Goal: Navigation & Orientation: Find specific page/section

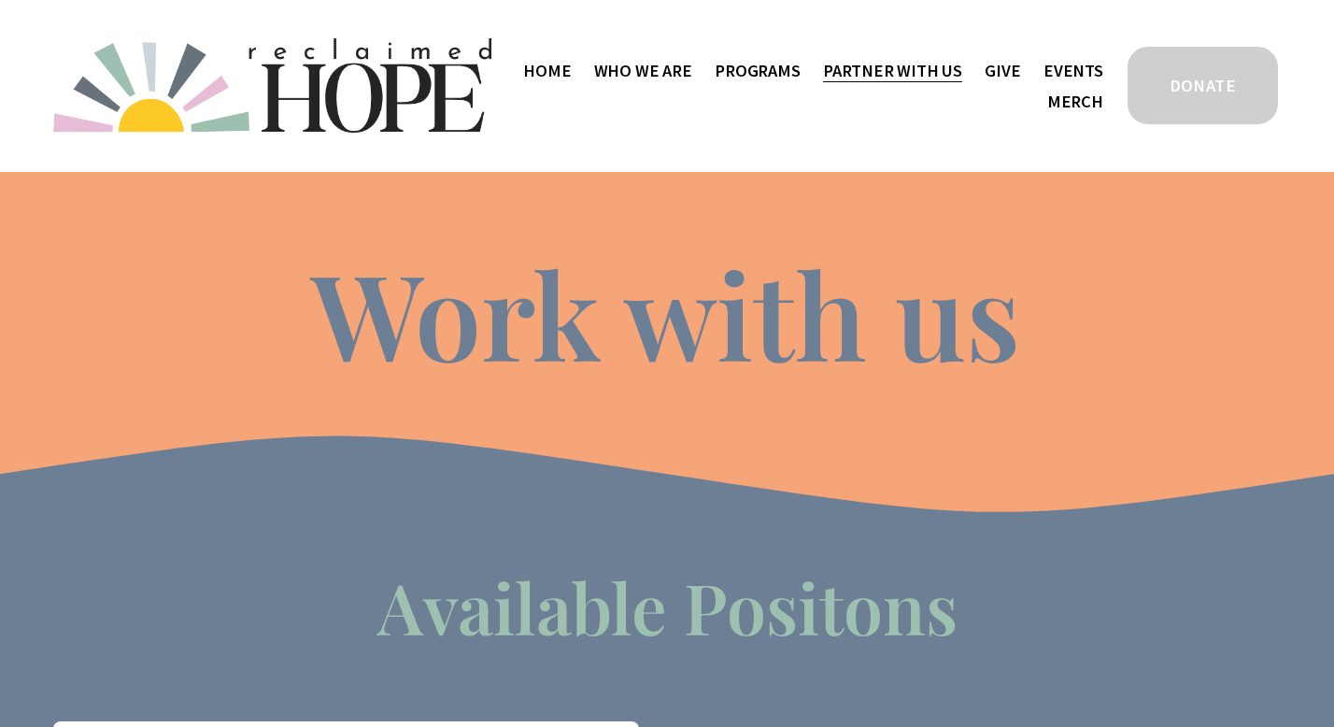
click at [1066, 69] on link "Events" at bounding box center [1073, 70] width 60 height 31
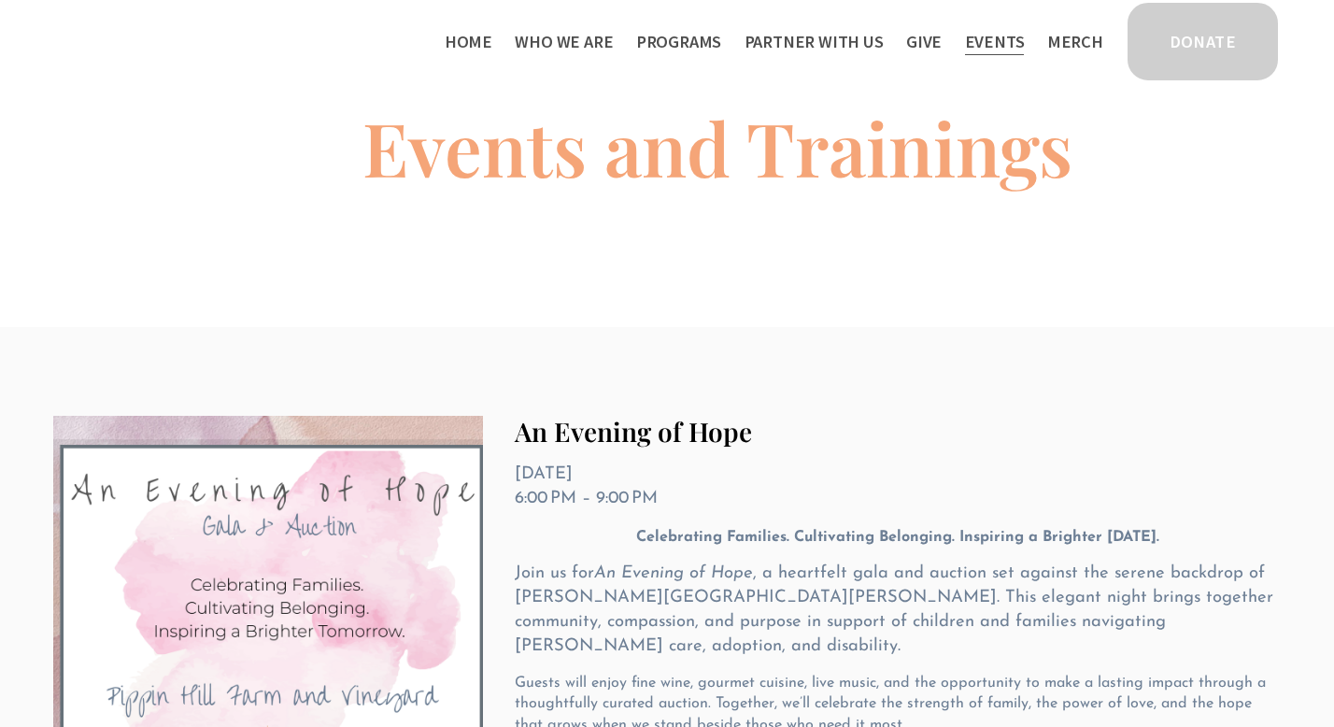
scroll to position [29, 0]
click at [0, 0] on span "Public Documents" at bounding box center [0, 0] width 0 height 0
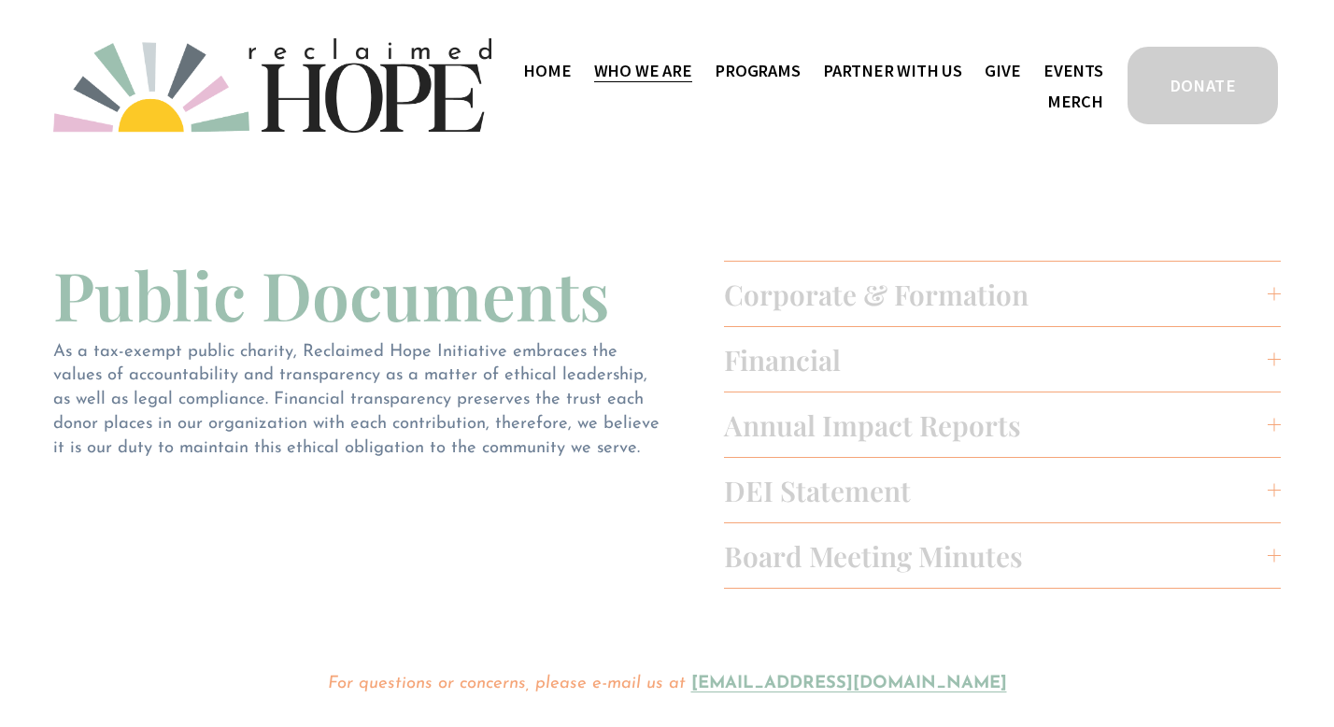
click at [777, 268] on button "Corporate & Formation" at bounding box center [1002, 294] width 557 height 64
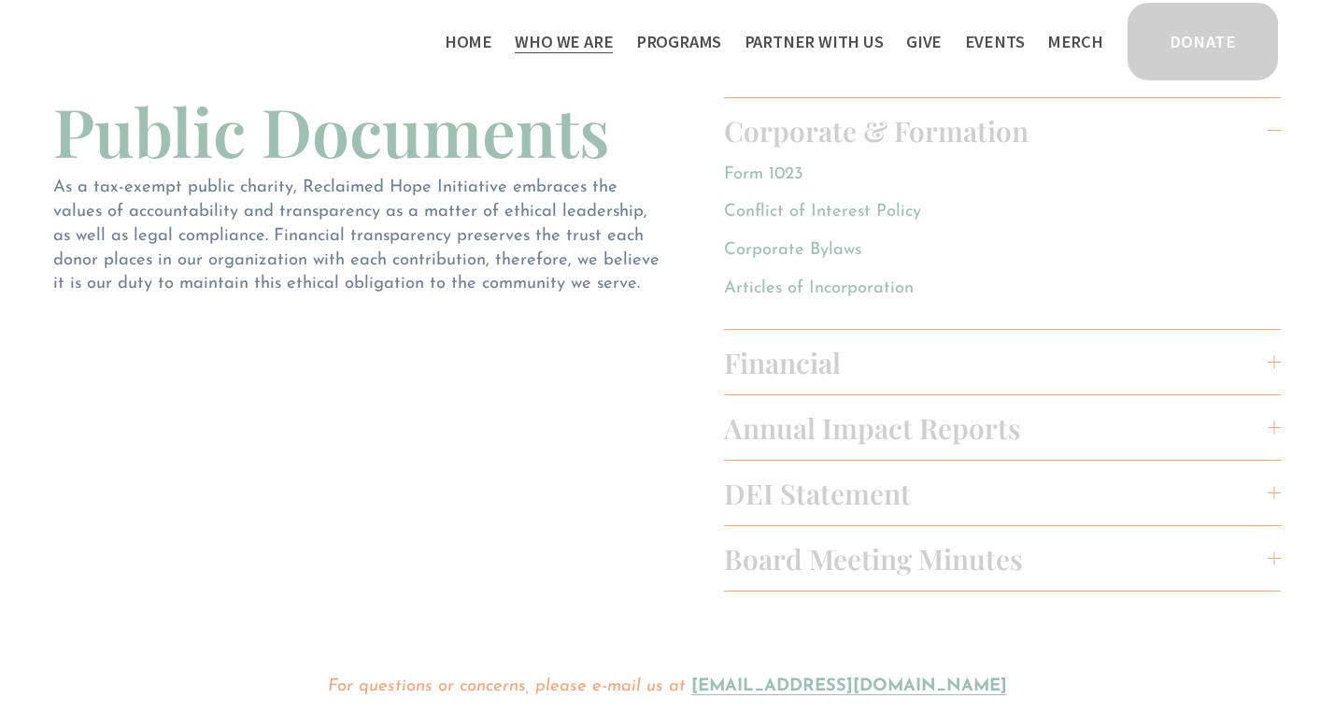
scroll to position [283, 0]
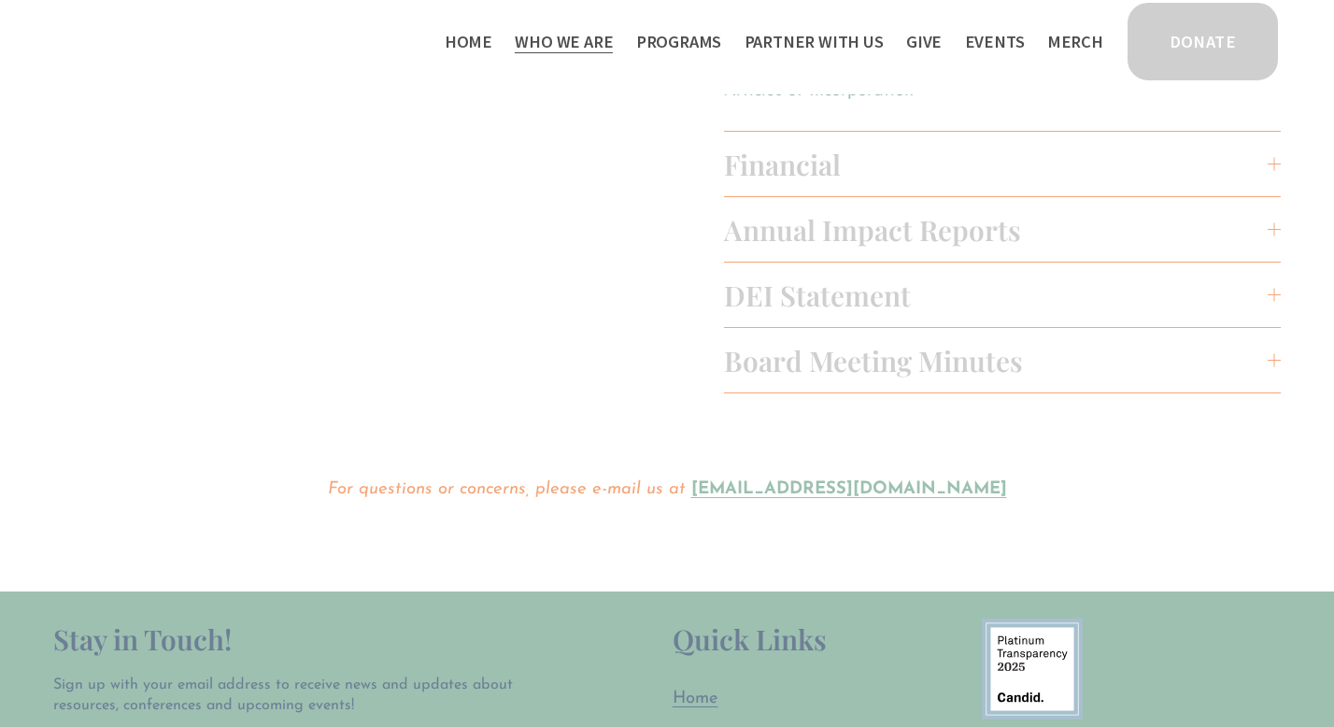
click at [721, 60] on div "Home Who We Are Staff & Board" at bounding box center [666, 41] width 1227 height 83
click at [714, 46] on span "Programs" at bounding box center [679, 41] width 86 height 27
click at [0, 0] on span "Thrive Support Groups" at bounding box center [0, 0] width 0 height 0
